Goal: Transaction & Acquisition: Purchase product/service

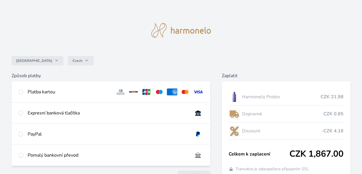
click at [44, 91] on div "Platba kartou" at bounding box center [69, 91] width 83 height 7
radio input "true"
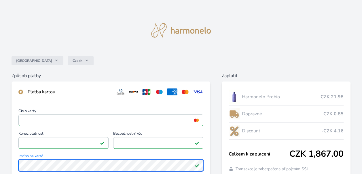
click at [10, 157] on div "Česko Czech Způsob platby Platba kartou Číslo karty <p>Your browser does not su…" at bounding box center [181, 150] width 362 height 300
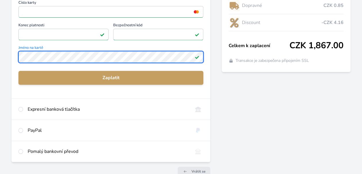
scroll to position [115, 0]
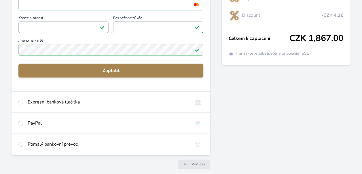
click at [112, 71] on span "Zaplatit" at bounding box center [111, 70] width 176 height 7
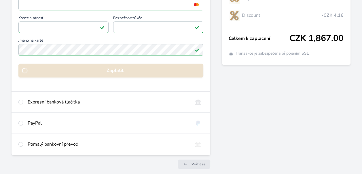
scroll to position [77, 0]
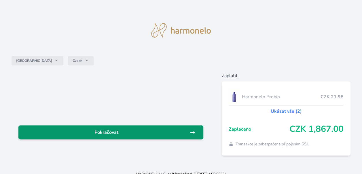
click at [114, 135] on link "Pokračovat" at bounding box center [110, 132] width 185 height 14
